Goal: Task Accomplishment & Management: Use online tool/utility

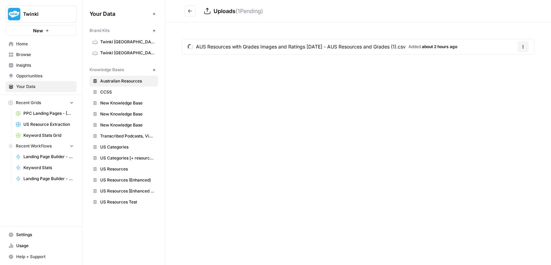
click at [156, 69] on button "New" at bounding box center [154, 70] width 8 height 8
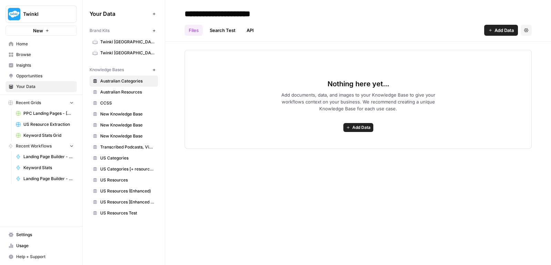
type input "**********"
click at [367, 127] on span "Add Data" at bounding box center [361, 128] width 18 height 6
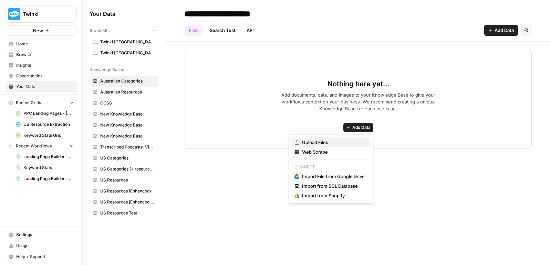
click at [356, 145] on span "Upload Files" at bounding box center [333, 142] width 63 height 7
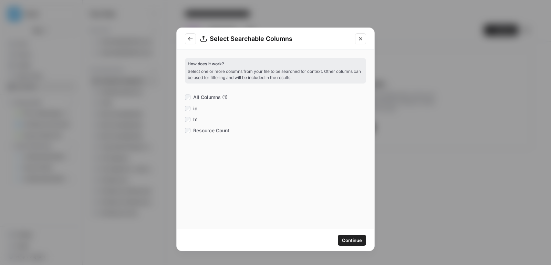
click at [350, 238] on span "Continue" at bounding box center [352, 240] width 20 height 7
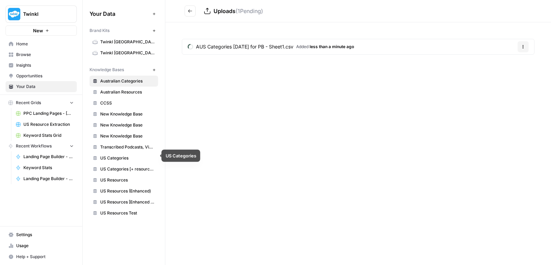
click at [120, 159] on link "US Categories" at bounding box center [123, 158] width 68 height 11
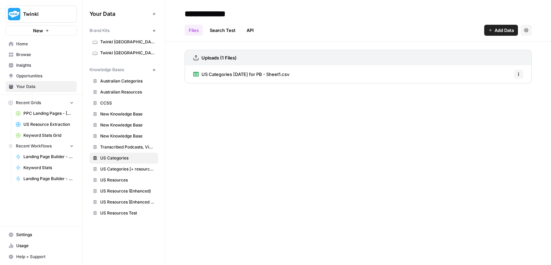
click at [253, 70] on link "US Categories [DATE] for PB - Sheet1.csv" at bounding box center [241, 74] width 96 height 18
click at [116, 166] on span "US Categories [+ resource count]" at bounding box center [127, 169] width 55 height 6
click at [118, 155] on span "US Categories" at bounding box center [127, 158] width 55 height 6
click at [526, 30] on icon "button" at bounding box center [526, 30] width 4 height 4
click at [519, 43] on span "Delete Knowledge Base" at bounding box center [498, 46] width 51 height 7
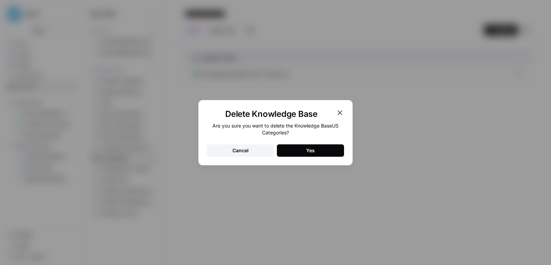
click at [309, 149] on div "Yes" at bounding box center [310, 150] width 9 height 7
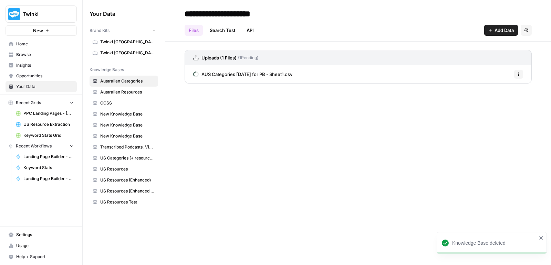
click at [48, 112] on span "PPC Landing Pages - [GEOGRAPHIC_DATA]" at bounding box center [48, 113] width 50 height 6
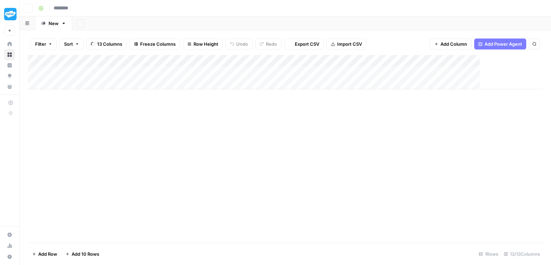
type input "**********"
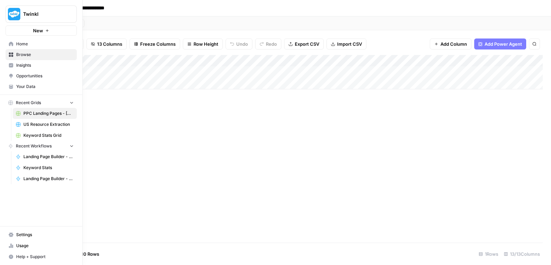
click at [12, 46] on icon at bounding box center [11, 44] width 4 height 4
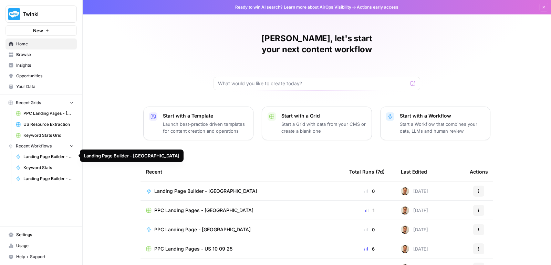
click at [49, 158] on span "Landing Page Builder - [GEOGRAPHIC_DATA]" at bounding box center [48, 157] width 50 height 6
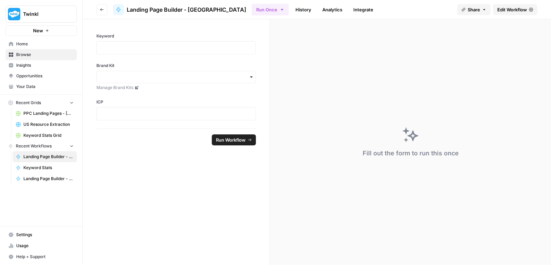
click at [501, 11] on span "Edit Workflow" at bounding box center [512, 9] width 30 height 7
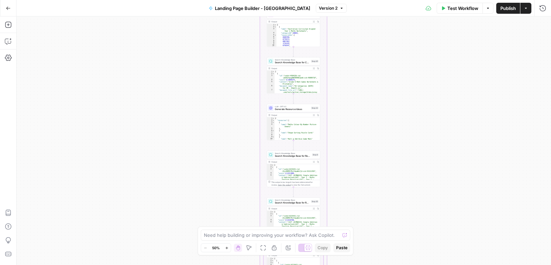
click at [297, 64] on span "Search Knowledge Base for Category" at bounding box center [292, 62] width 35 height 3
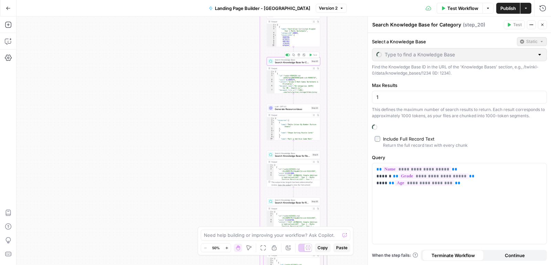
type input "US Categories [+ resource count]"
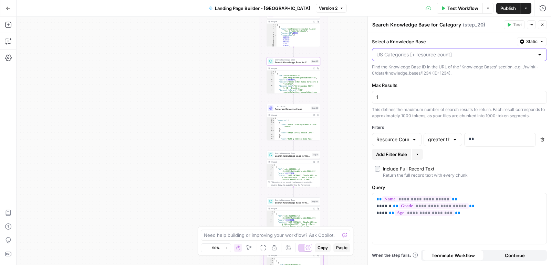
click at [436, 53] on input "Select a Knowledge Base" at bounding box center [455, 54] width 158 height 7
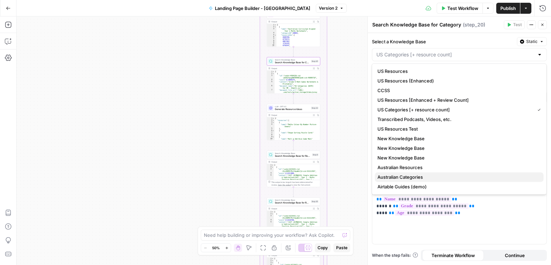
click at [418, 178] on span "Australian Categories" at bounding box center [457, 177] width 160 height 7
type input "Australian Categories"
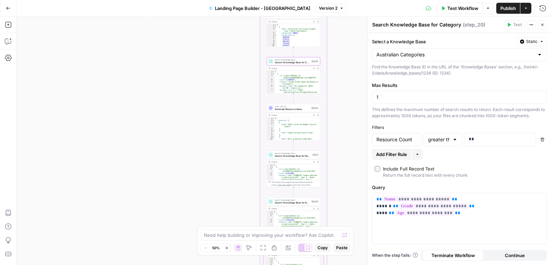
click at [337, 28] on div "Workflow Set Inputs Inputs LLM · GPT-4.1 Prompt LLM Step 15 Output Expand Outpu…" at bounding box center [284, 141] width 534 height 249
click at [502, 7] on span "Publish" at bounding box center [507, 8] width 15 height 7
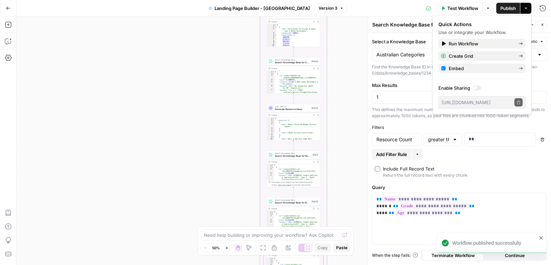
click at [9, 10] on icon "button" at bounding box center [8, 8] width 5 height 5
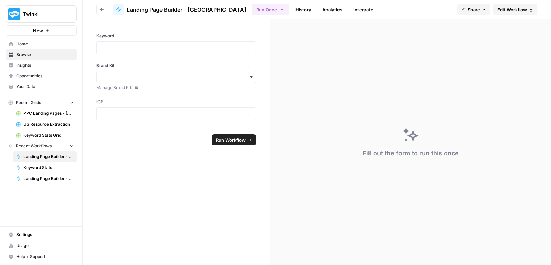
click at [318, 8] on link "Analytics" at bounding box center [332, 9] width 28 height 11
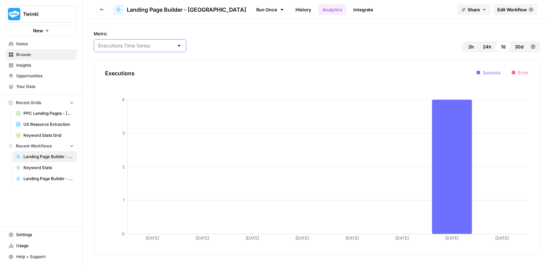
click at [151, 44] on input "Metric" at bounding box center [135, 45] width 75 height 7
type input "Executions Time Series"
click at [349, 5] on link "Integrate" at bounding box center [363, 9] width 28 height 11
